Goal: Information Seeking & Learning: Learn about a topic

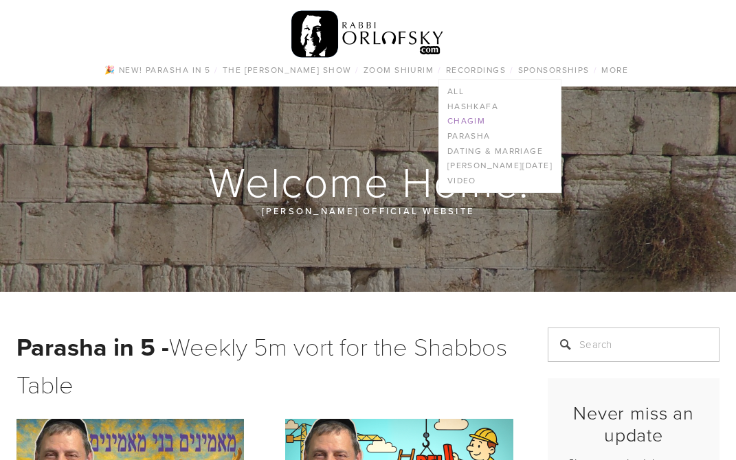
click at [472, 115] on link "Chagim" at bounding box center [500, 121] width 122 height 15
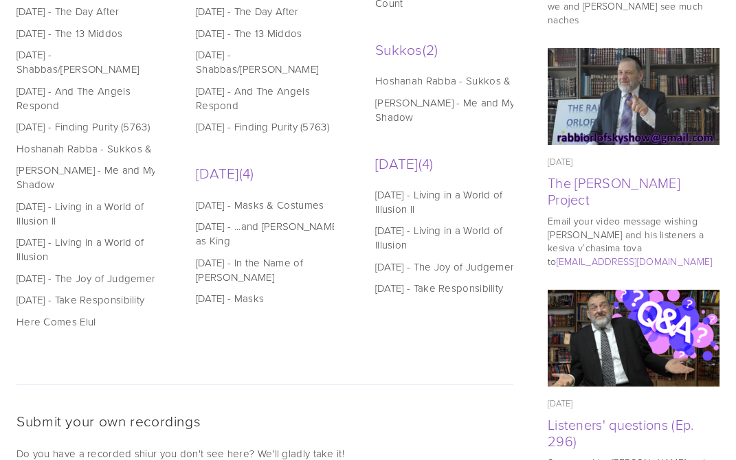
scroll to position [939, 0]
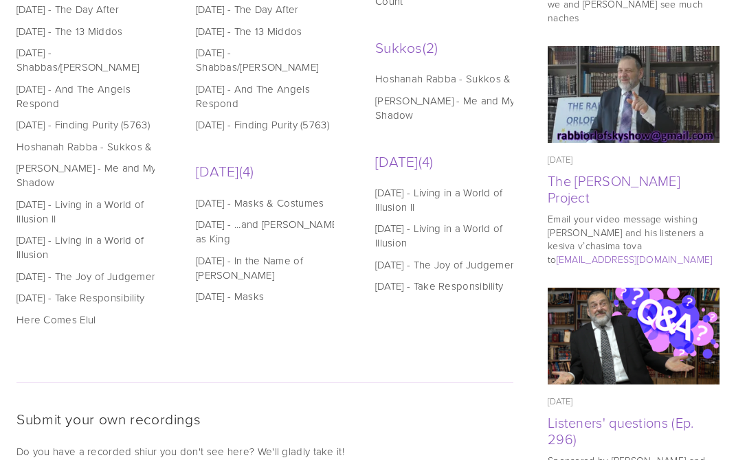
click at [36, 305] on link "Rosh Hashanah - Take Responsibility" at bounding box center [91, 298] width 151 height 14
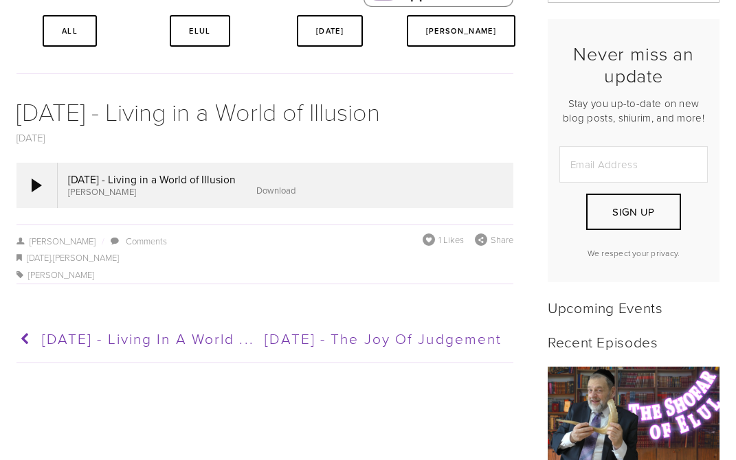
scroll to position [378, 0]
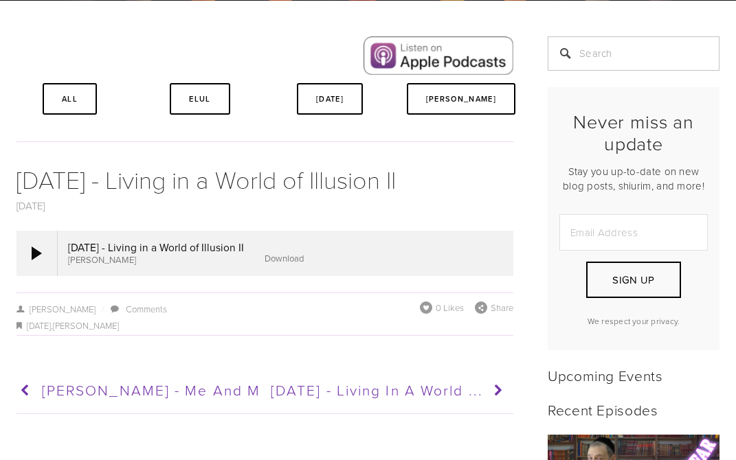
scroll to position [297, 0]
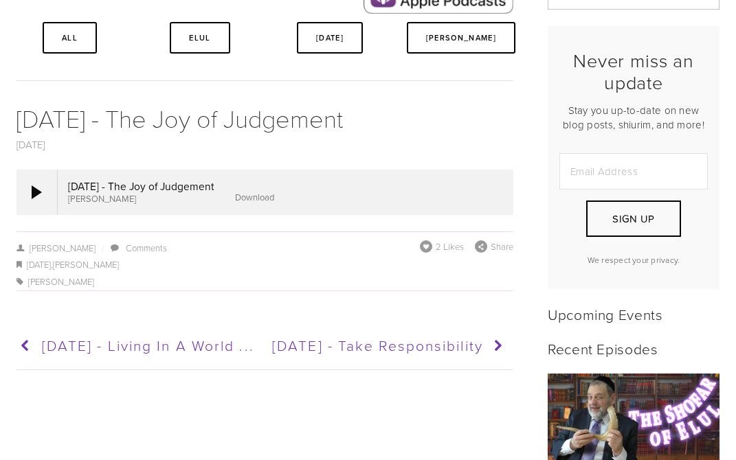
scroll to position [390, 0]
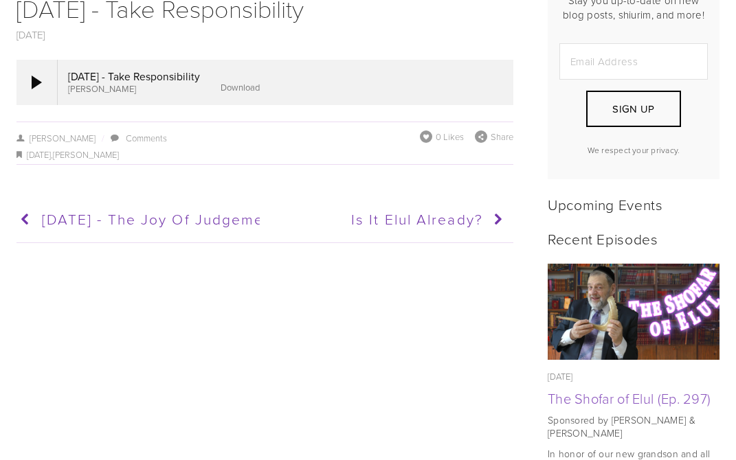
scroll to position [469, 0]
